Goal: Transaction & Acquisition: Purchase product/service

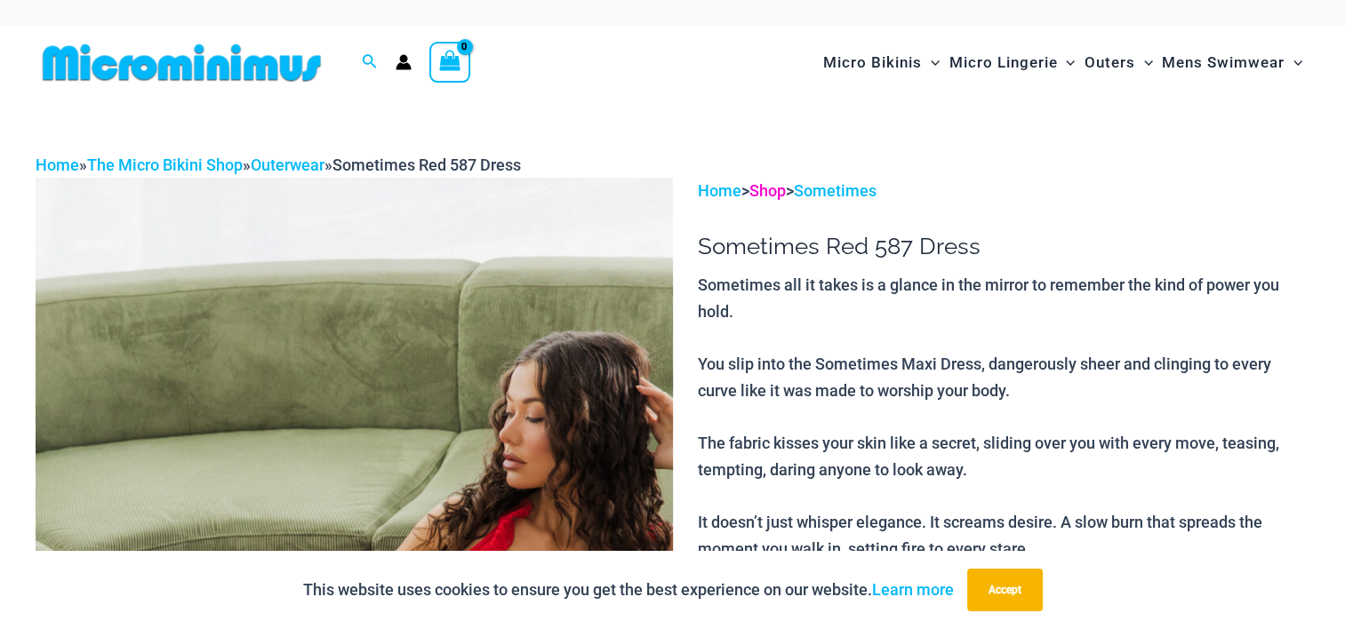
click at [777, 188] on link "Shop" at bounding box center [767, 190] width 36 height 19
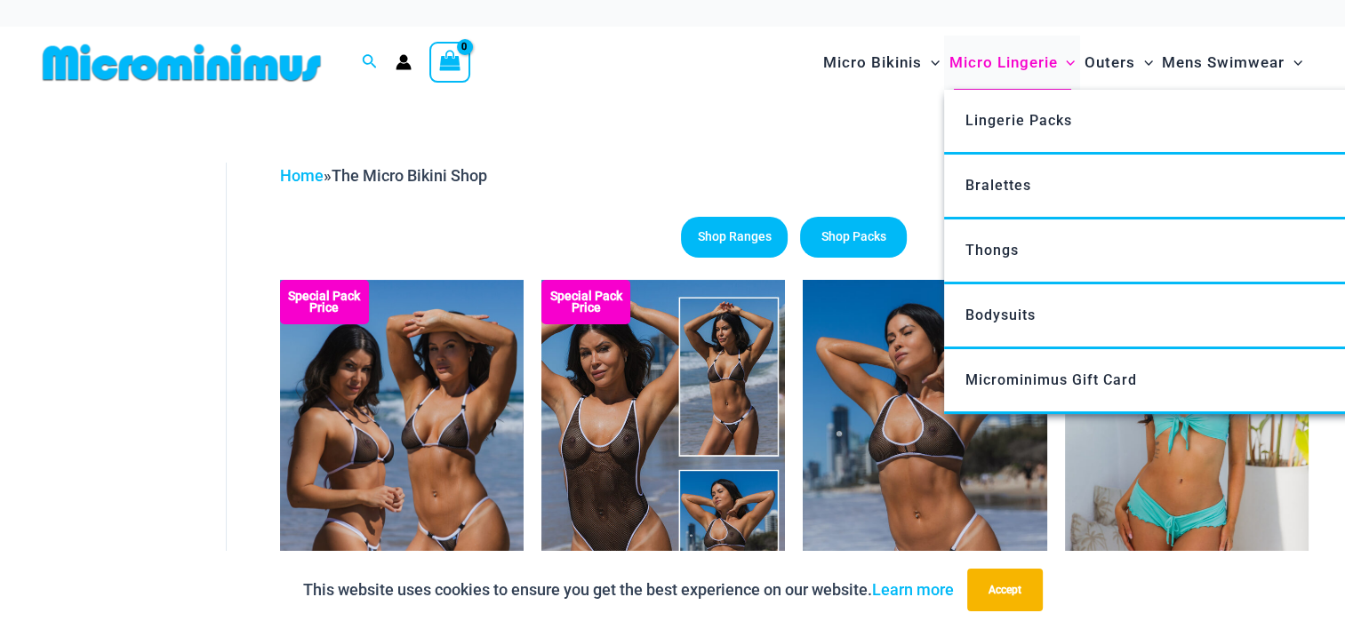
click at [1007, 68] on span "Micro Lingerie" at bounding box center [1002, 62] width 108 height 45
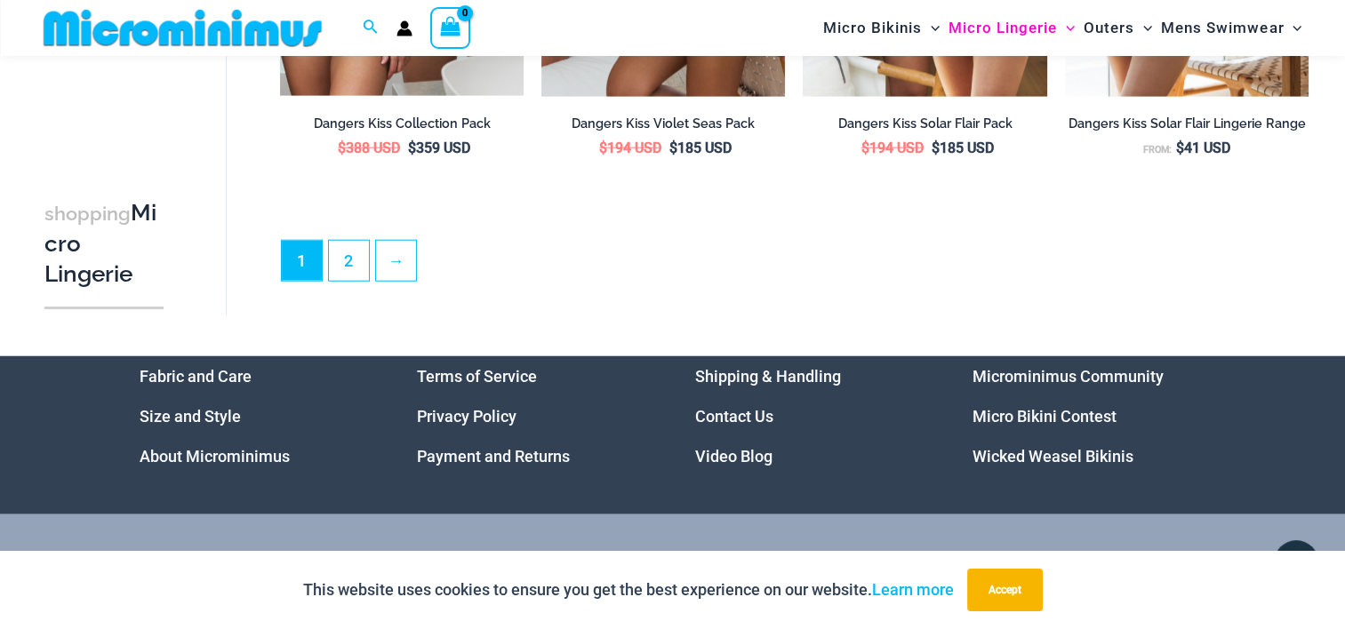
scroll to position [4430, 0]
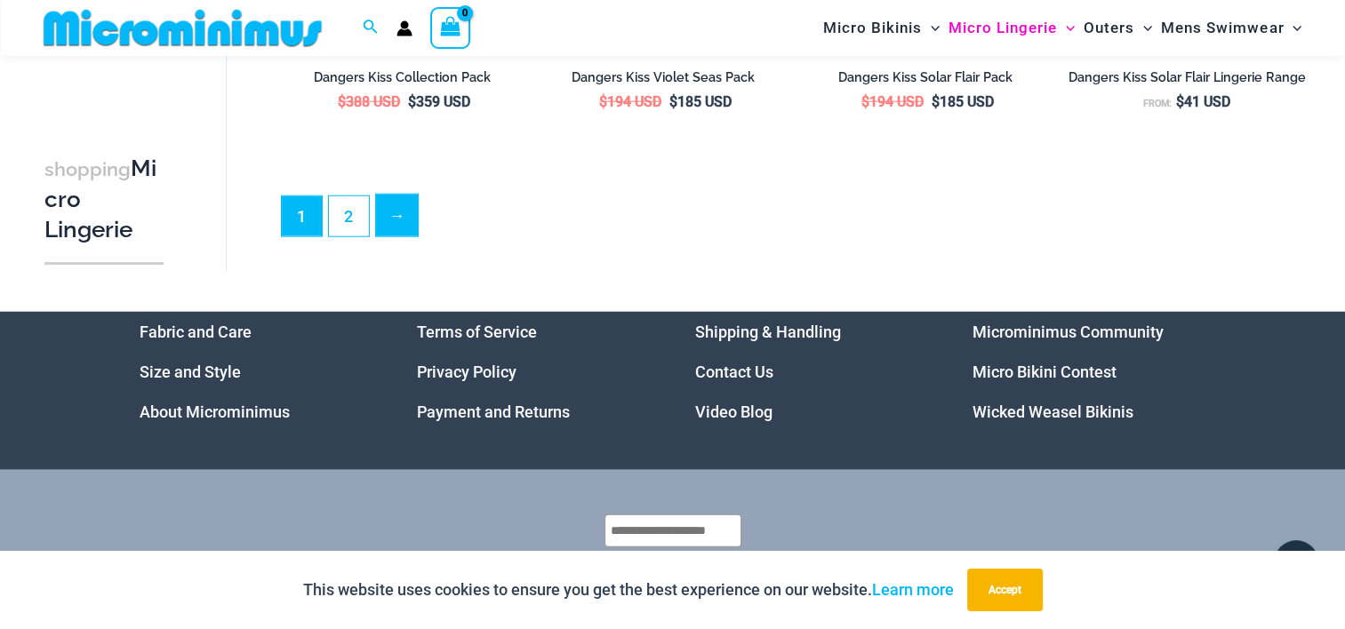
click at [391, 224] on link "→" at bounding box center [397, 216] width 42 height 42
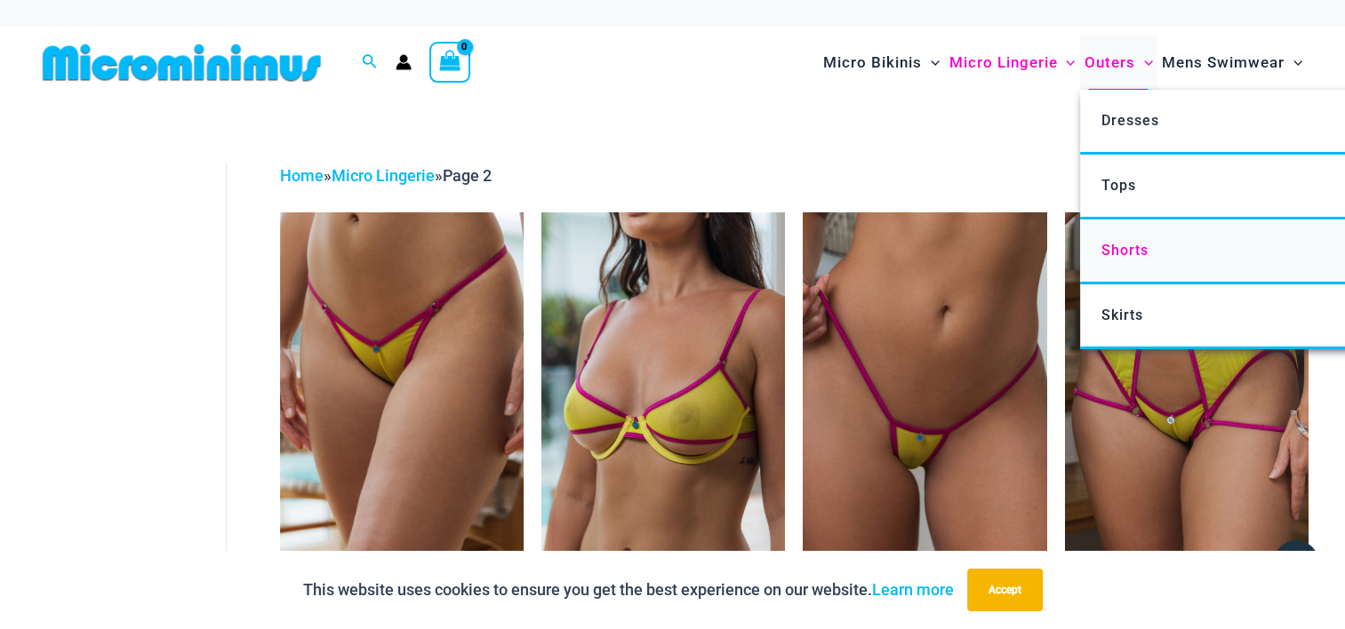
click at [1135, 249] on span "Shorts" at bounding box center [1123, 250] width 47 height 17
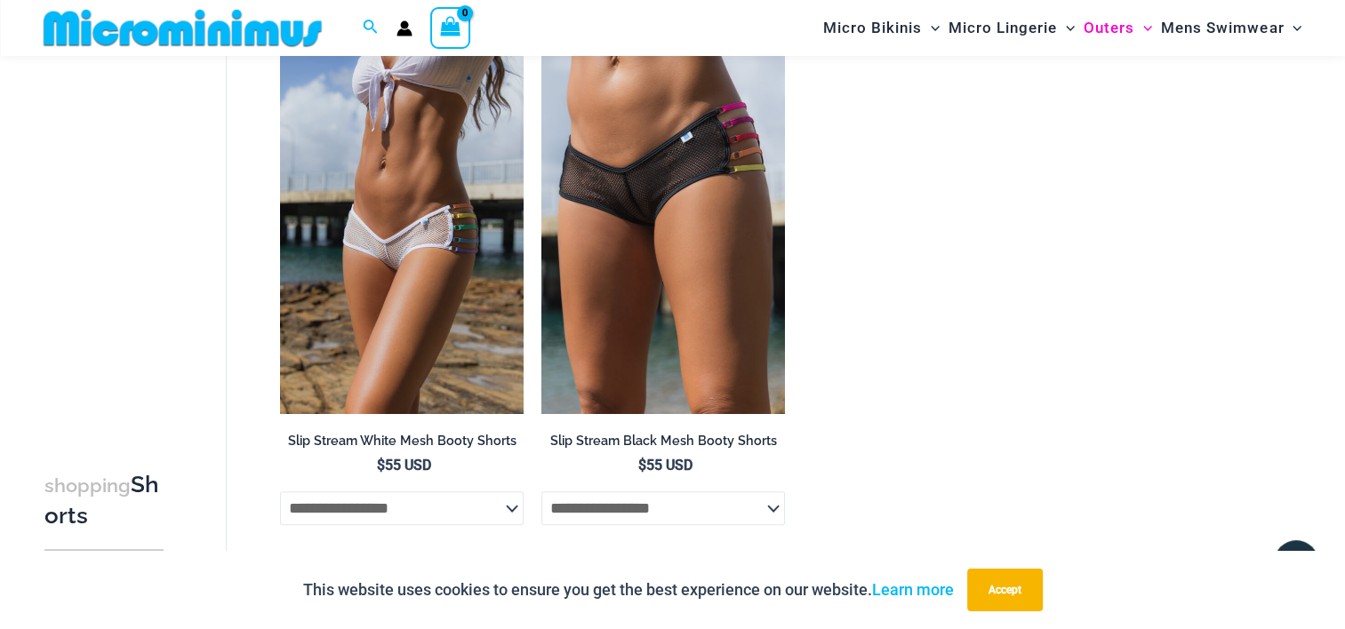
scroll to position [696, 0]
